Goal: Information Seeking & Learning: Learn about a topic

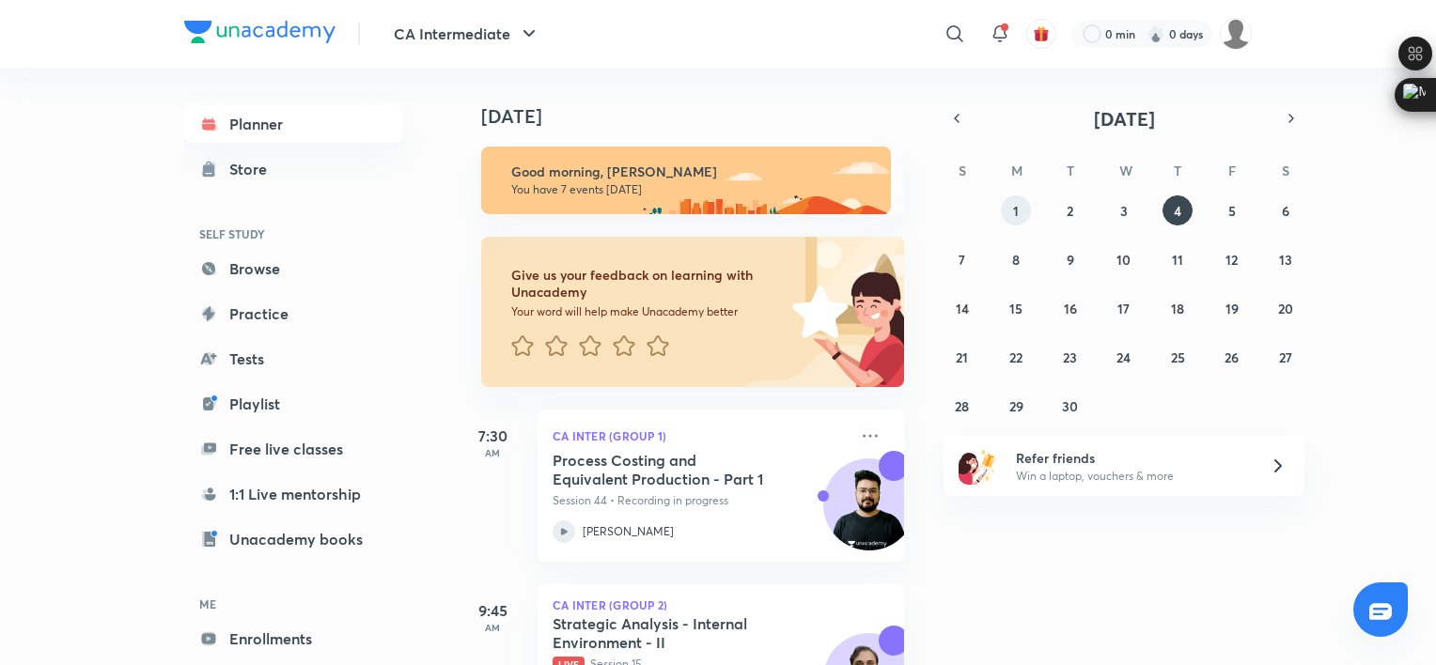
click at [1022, 203] on button "1" at bounding box center [1016, 210] width 30 height 30
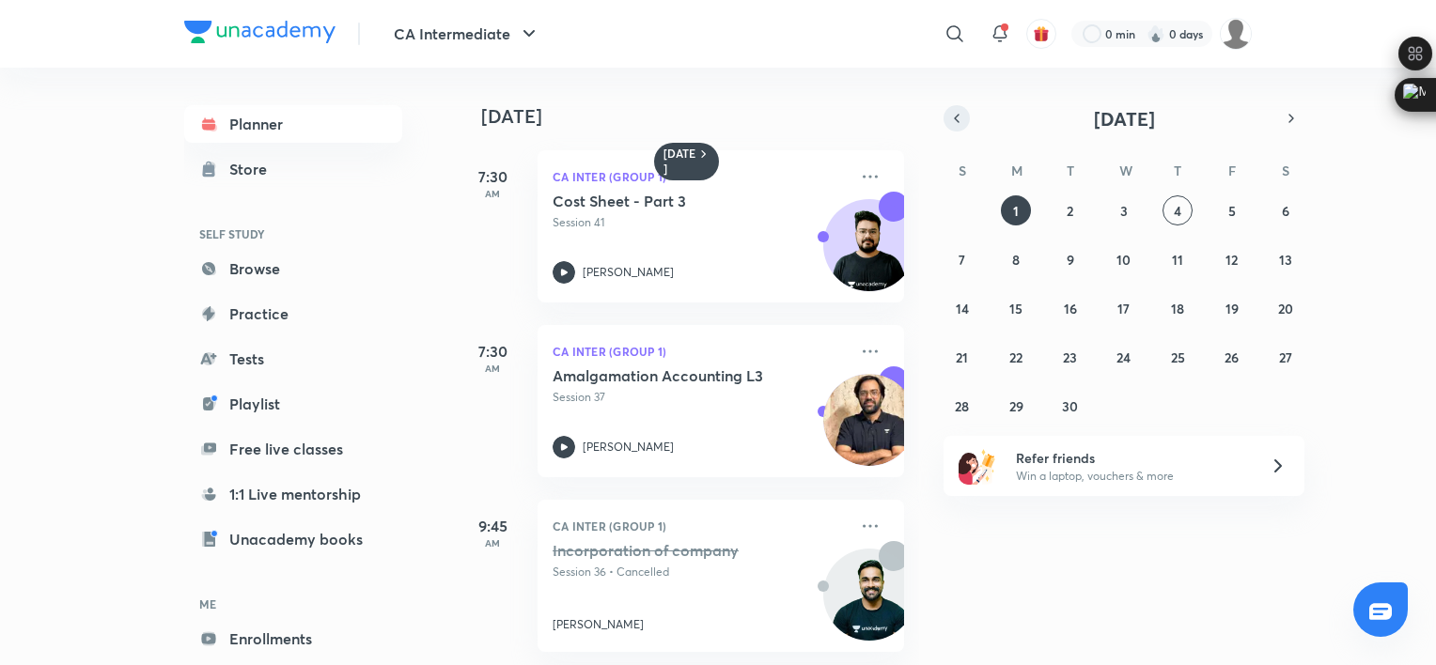
click at [959, 112] on icon "button" at bounding box center [956, 118] width 15 height 17
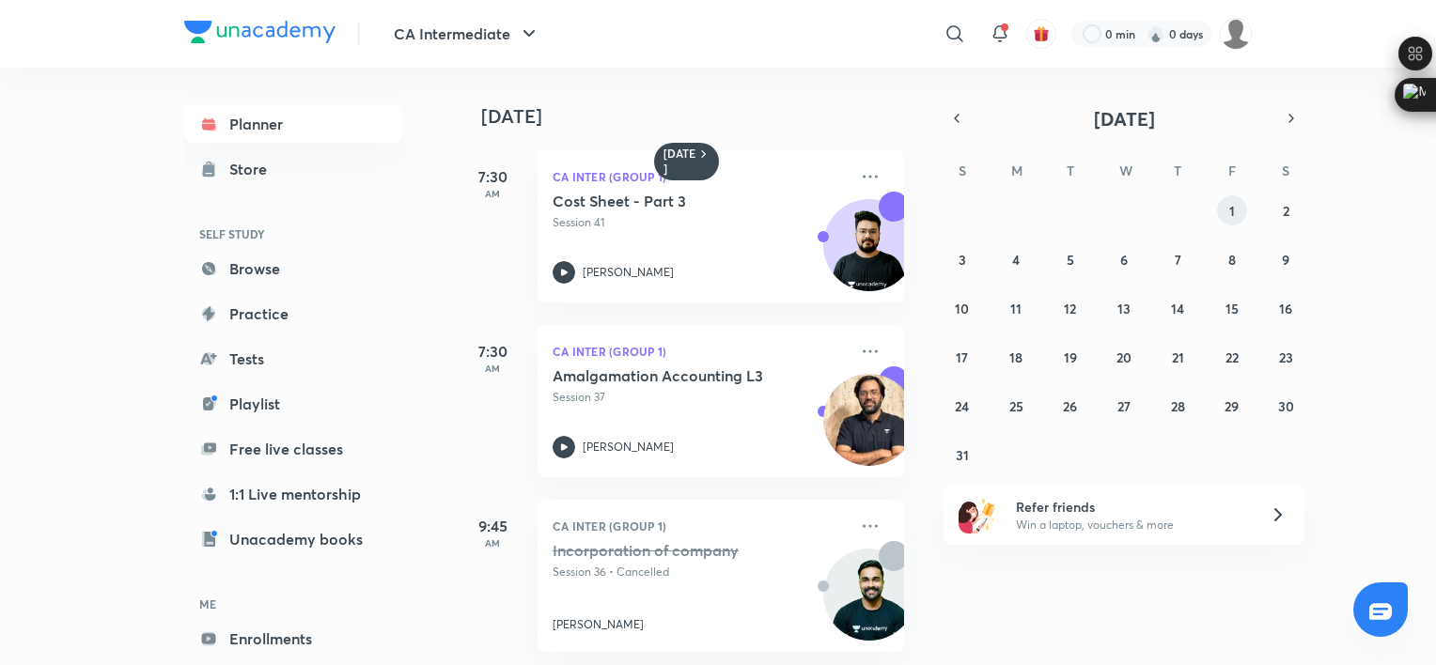
click at [1229, 208] on abbr "1" at bounding box center [1232, 211] width 6 height 18
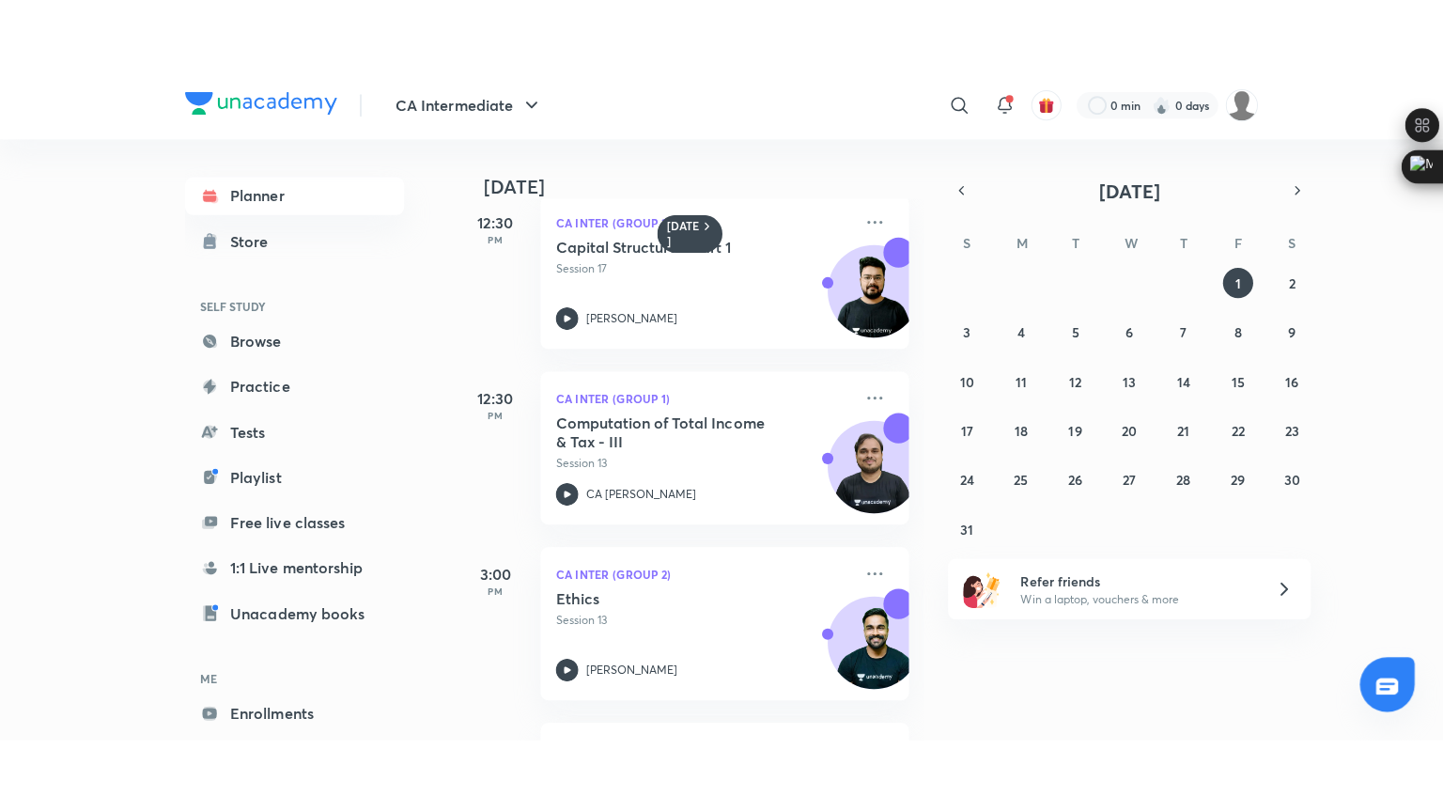
scroll to position [490, 0]
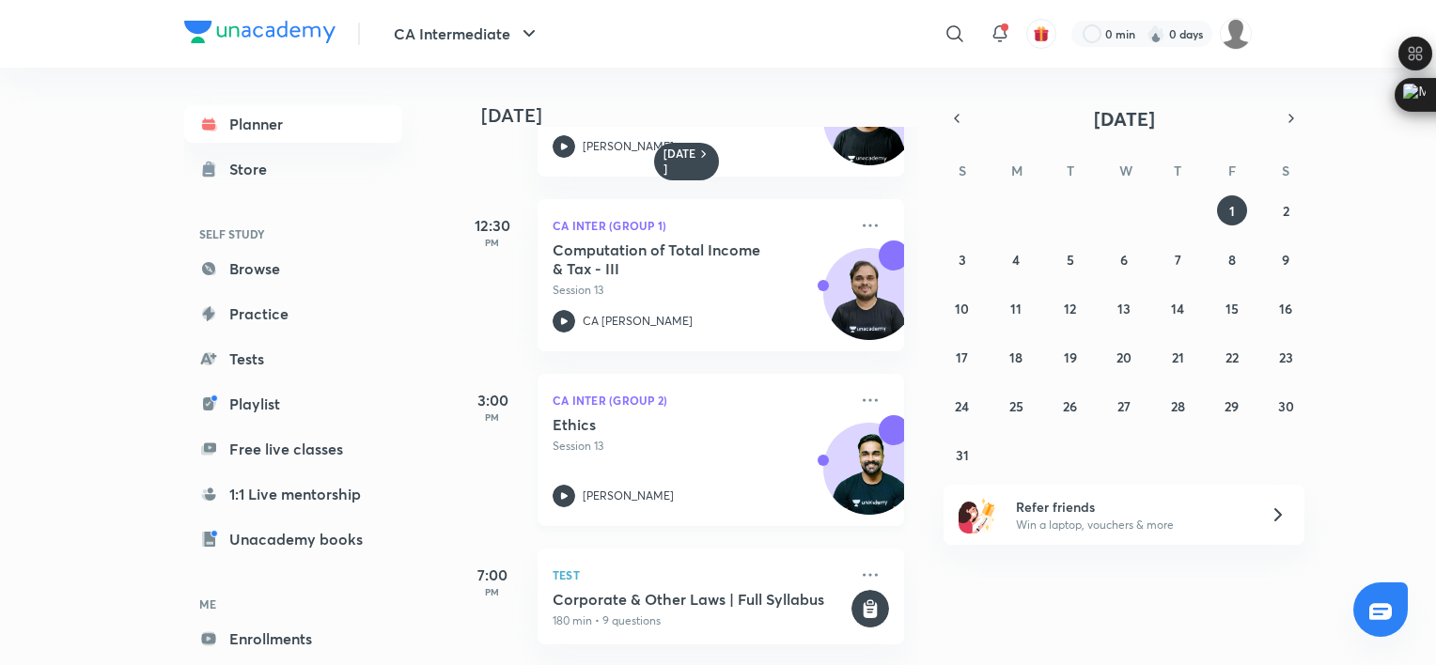
click at [647, 454] on div "Ethics Session 13 [PERSON_NAME]" at bounding box center [700, 461] width 295 height 92
